Goal: Transaction & Acquisition: Obtain resource

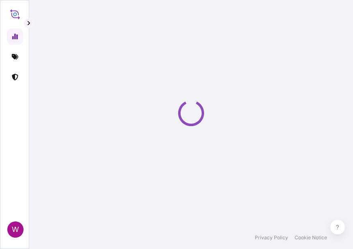
select select "2025"
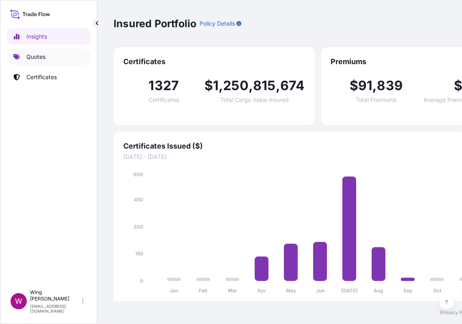
click at [36, 58] on p "Quotes" at bounding box center [35, 57] width 19 height 8
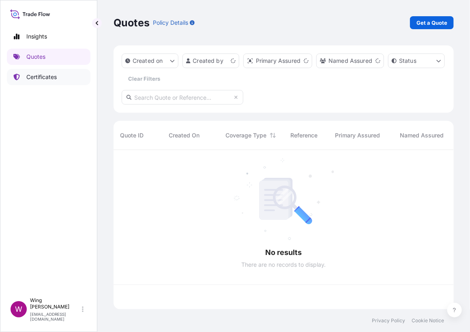
scroll to position [156, 332]
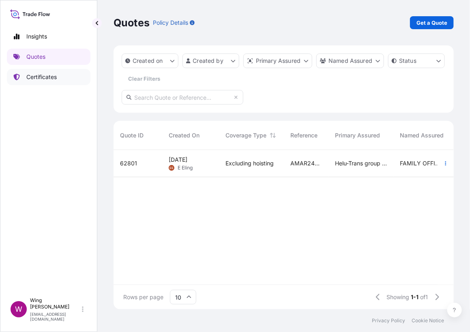
click at [46, 79] on p "Certificates" at bounding box center [41, 77] width 30 height 8
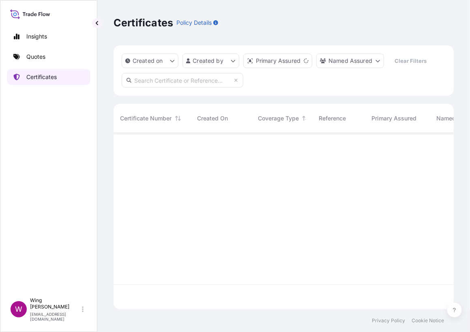
scroll to position [173, 332]
click at [37, 59] on p "Quotes" at bounding box center [35, 57] width 19 height 8
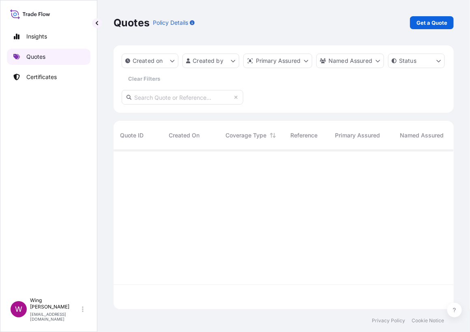
scroll to position [156, 332]
click at [352, 24] on p "Get a Quote" at bounding box center [431, 23] width 31 height 8
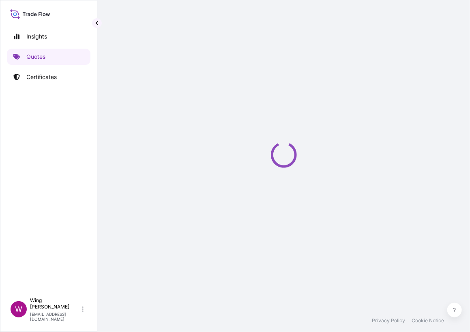
select select "AIR"
select select "27"
select select "Transit"
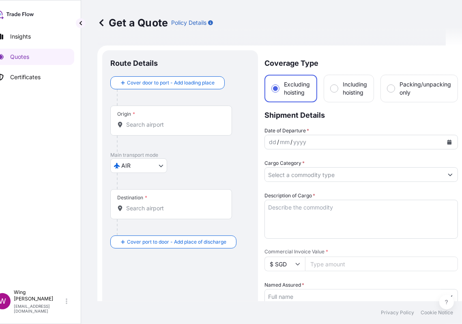
scroll to position [13, 0]
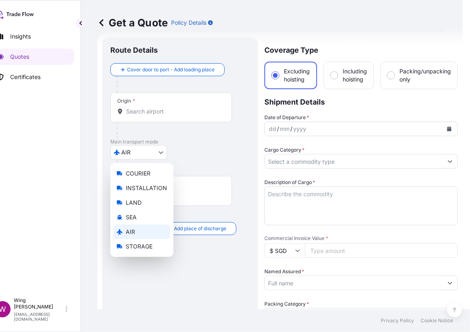
click at [137, 152] on body "Insights Quotes Certificates W Wing Lee [EMAIL_ADDRESS][DOMAIN_NAME] Get a Quot…" at bounding box center [215, 166] width 462 height 332
click at [144, 176] on span "COURIER" at bounding box center [138, 174] width 25 height 8
select select "COURIER"
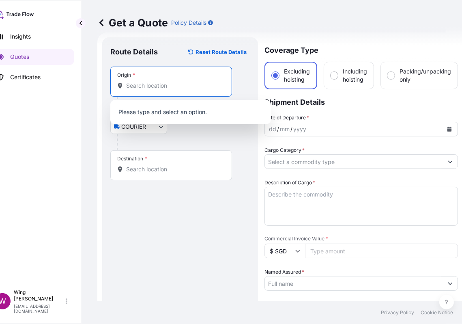
click at [146, 89] on input "Origin *" at bounding box center [174, 86] width 96 height 8
type input "大人弓"
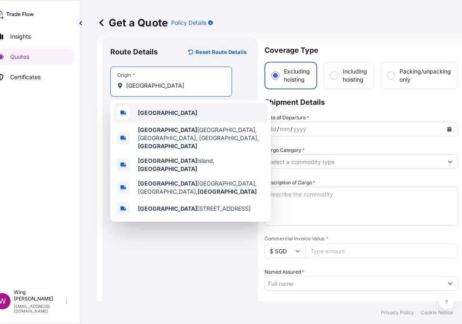
click at [147, 109] on span "[GEOGRAPHIC_DATA]" at bounding box center [167, 113] width 59 height 8
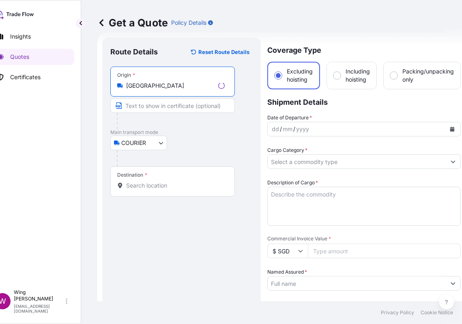
type input "[GEOGRAPHIC_DATA]"
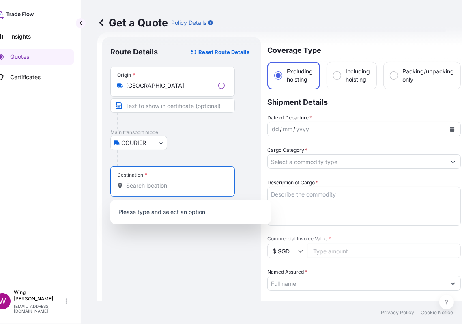
click at [154, 185] on input "Destination *" at bounding box center [175, 185] width 99 height 8
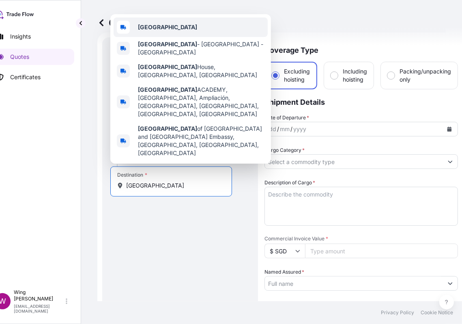
click at [157, 30] on b "[GEOGRAPHIC_DATA]" at bounding box center [167, 27] width 59 height 7
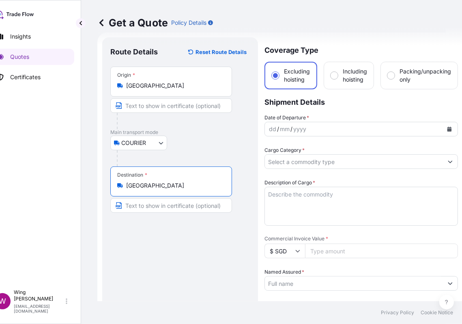
type input "[GEOGRAPHIC_DATA]"
click at [352, 129] on button "Calendar" at bounding box center [449, 128] width 13 height 13
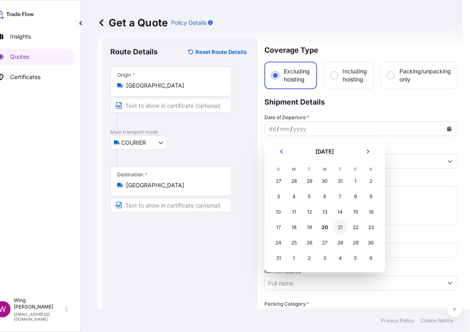
click at [342, 228] on div "21" at bounding box center [340, 227] width 15 height 15
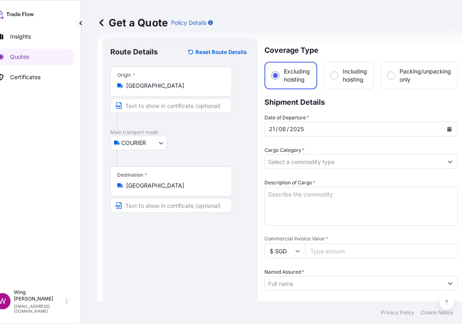
click at [333, 159] on input "Cargo Category *" at bounding box center [354, 161] width 178 height 15
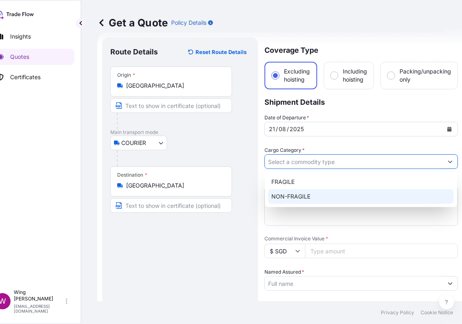
click at [325, 195] on div "NON-FRAGILE" at bounding box center [361, 196] width 186 height 15
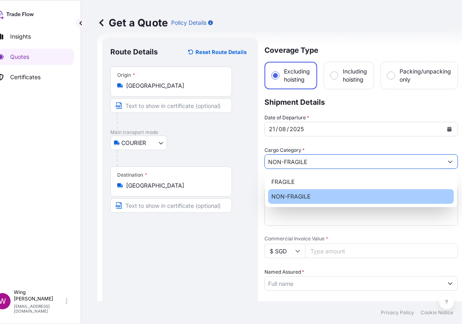
type input "NON-FRAGILE"
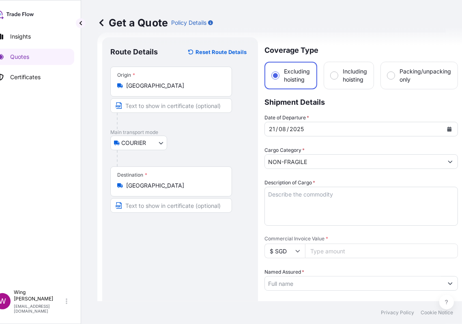
click at [187, 137] on div "COURIER COURIER INSTALLATION LAND SEA AIR STORAGE" at bounding box center [179, 142] width 139 height 15
click at [313, 206] on textarea "Description of Cargo *" at bounding box center [360, 206] width 193 height 39
paste textarea "Item: 1. 85CK9, [PERSON_NAME], Pomegranates and Bird, ink and colour on paper, …"
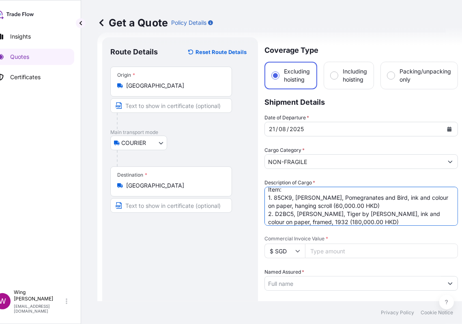
scroll to position [0, 0]
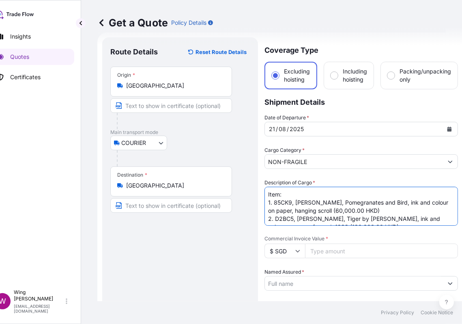
type textarea "Item: 1. 85CK9, [PERSON_NAME], Pomegranates and Bird, ink and colour on paper, …"
click at [170, 249] on div "Route Details Reset Route Details Place of loading Road / [GEOGRAPHIC_DATA] / I…" at bounding box center [179, 307] width 139 height 524
click at [106, 242] on div "Route Details Reset Route Details Place of loading Road / [GEOGRAPHIC_DATA] / I…" at bounding box center [180, 307] width 156 height 541
click at [296, 249] on icon at bounding box center [297, 250] width 5 height 5
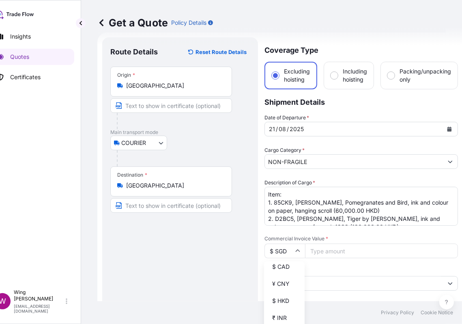
scroll to position [162, 0]
click at [276, 249] on div "$ HKD" at bounding box center [284, 245] width 34 height 15
type input "$ HKD"
click at [322, 249] on input "Commercial Invoice Value *" at bounding box center [381, 250] width 153 height 15
paste input "240000.00"
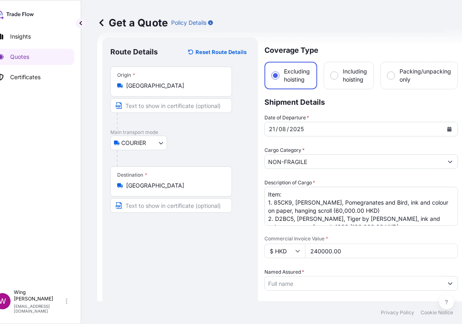
type input "240000.00"
click at [188, 249] on div "Route Details Reset Route Details Place of loading Road / [GEOGRAPHIC_DATA] / I…" at bounding box center [179, 307] width 139 height 524
click at [162, 44] on div "Get a Quote Policy Details" at bounding box center [279, 22] width 365 height 45
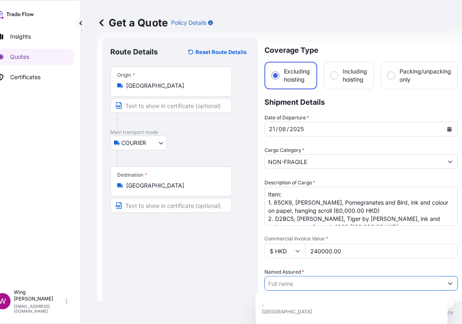
click at [307, 249] on input "Named Assured *" at bounding box center [354, 283] width 178 height 15
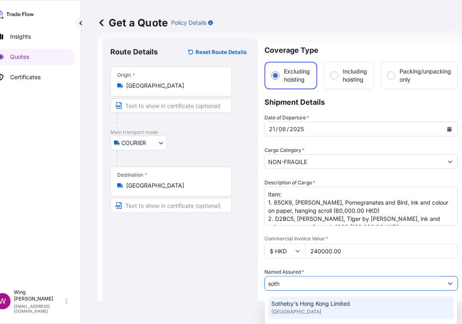
click at [301, 249] on span "Sotheby's Hong Kong Limited" at bounding box center [310, 303] width 79 height 8
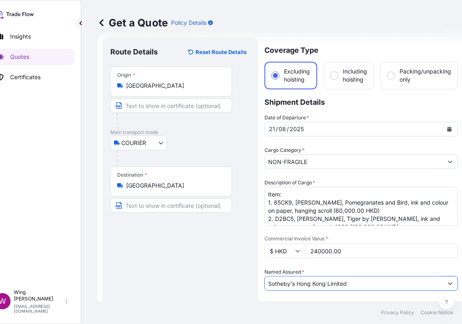
type input "Sotheby's Hong Kong Limited"
click at [198, 249] on div "Route Details Reset Route Details Place of loading Road / [GEOGRAPHIC_DATA] / I…" at bounding box center [179, 307] width 139 height 524
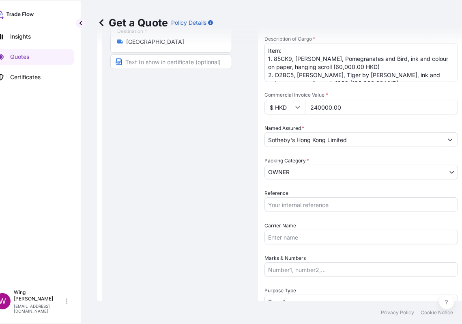
scroll to position [175, 0]
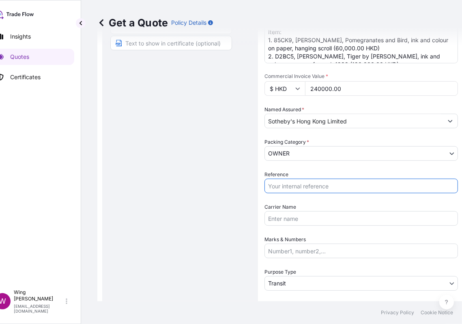
click at [306, 182] on input "Reference" at bounding box center [360, 185] width 193 height 15
paste input "AMIM259517MEME"
type input "AMIM259517MEME"
click at [189, 187] on div "Route Details Reset Route Details Place of loading Road / [GEOGRAPHIC_DATA] / I…" at bounding box center [179, 145] width 139 height 524
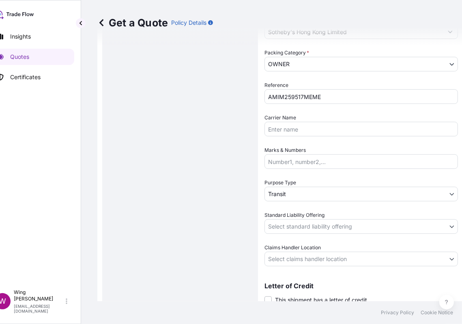
scroll to position [283, 0]
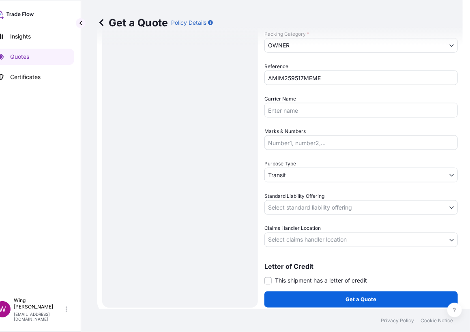
click at [273, 177] on body "Insights Quotes Certificates W Wing Lee [EMAIL_ADDRESS][DOMAIN_NAME] Get a Quot…" at bounding box center [219, 166] width 470 height 332
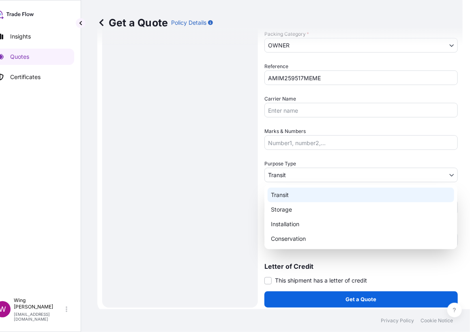
click at [280, 194] on div "Transit" at bounding box center [361, 195] width 187 height 15
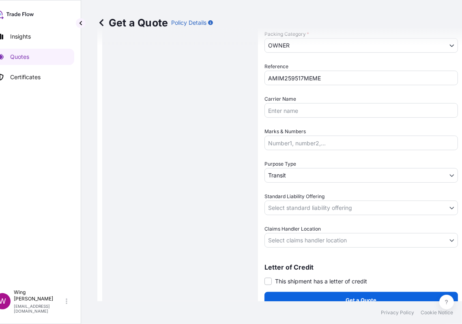
click at [206, 191] on div "Route Details Reset Route Details Place of loading Road / [GEOGRAPHIC_DATA] / I…" at bounding box center [179, 37] width 139 height 524
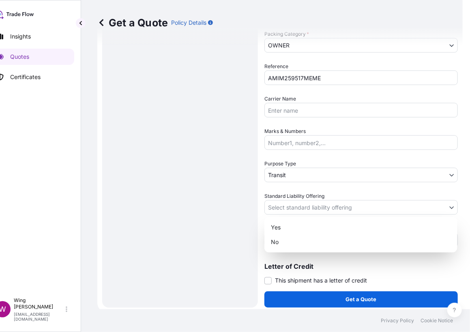
click at [286, 205] on body "Insights Quotes Certificates W Wing Lee [EMAIL_ADDRESS][DOMAIN_NAME] Get a Quot…" at bounding box center [215, 166] width 462 height 332
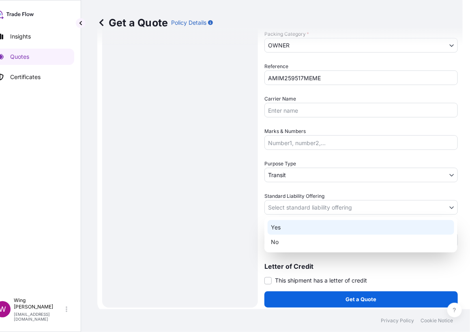
click at [285, 230] on div "Yes" at bounding box center [361, 227] width 187 height 15
select select "Yes"
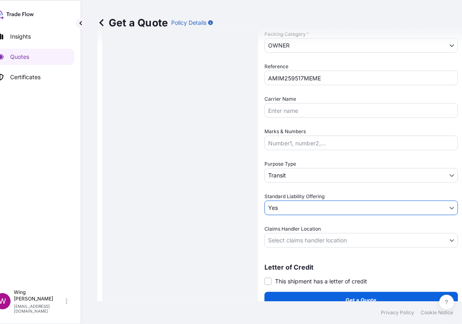
click at [293, 243] on body "Insights Quotes Certificates W Wing Lee [EMAIL_ADDRESS][DOMAIN_NAME] Get a Quot…" at bounding box center [215, 162] width 462 height 324
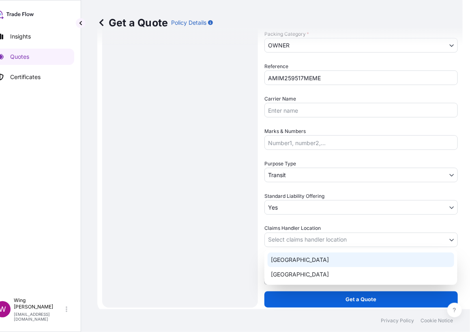
click at [292, 249] on div "[GEOGRAPHIC_DATA]" at bounding box center [361, 260] width 187 height 15
select select "[GEOGRAPHIC_DATA]"
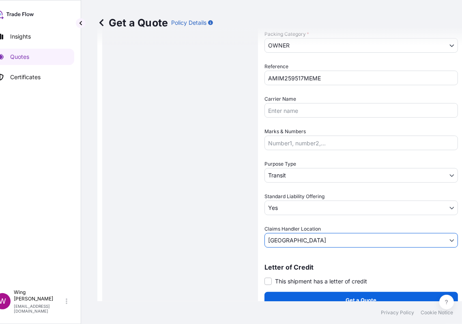
click at [215, 249] on div "Route Details Reset Route Details Place of loading Road / [GEOGRAPHIC_DATA] / I…" at bounding box center [179, 37] width 139 height 524
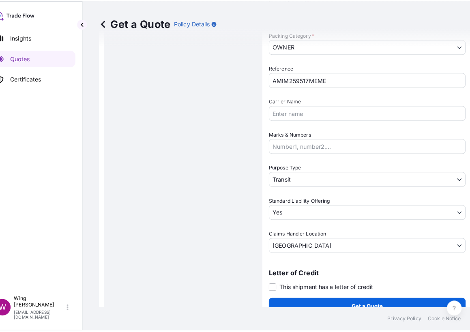
scroll to position [285, 0]
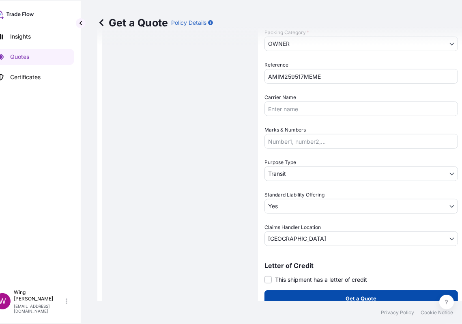
click at [279, 249] on button "Get a Quote" at bounding box center [360, 298] width 193 height 16
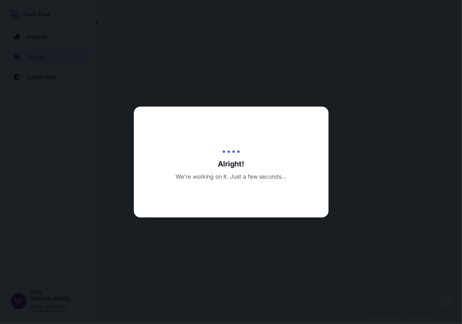
select select "COURIER"
select select "Transit"
select select "Yes"
select select "[GEOGRAPHIC_DATA]"
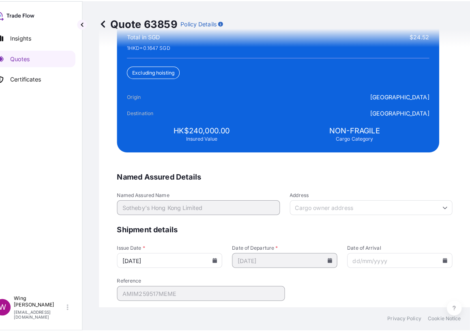
scroll to position [1897, 0]
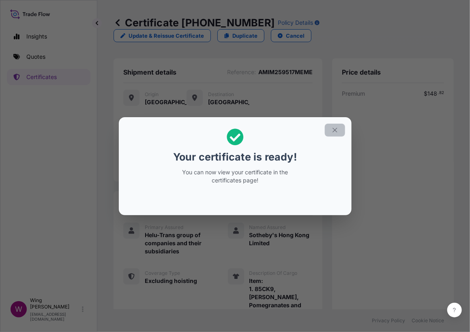
click at [334, 133] on icon "button" at bounding box center [334, 130] width 7 height 7
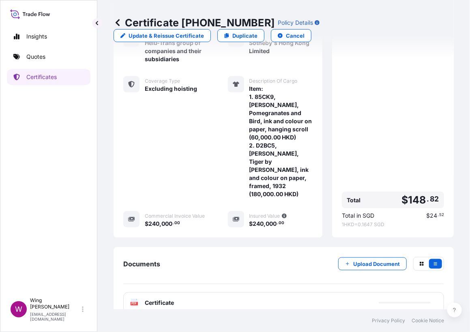
scroll to position [209, 0]
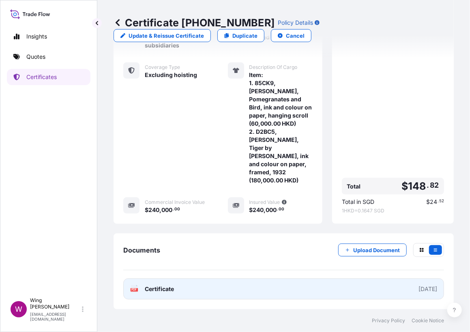
click at [134, 249] on text "PDF" at bounding box center [134, 290] width 5 height 3
